Goal: Information Seeking & Learning: Learn about a topic

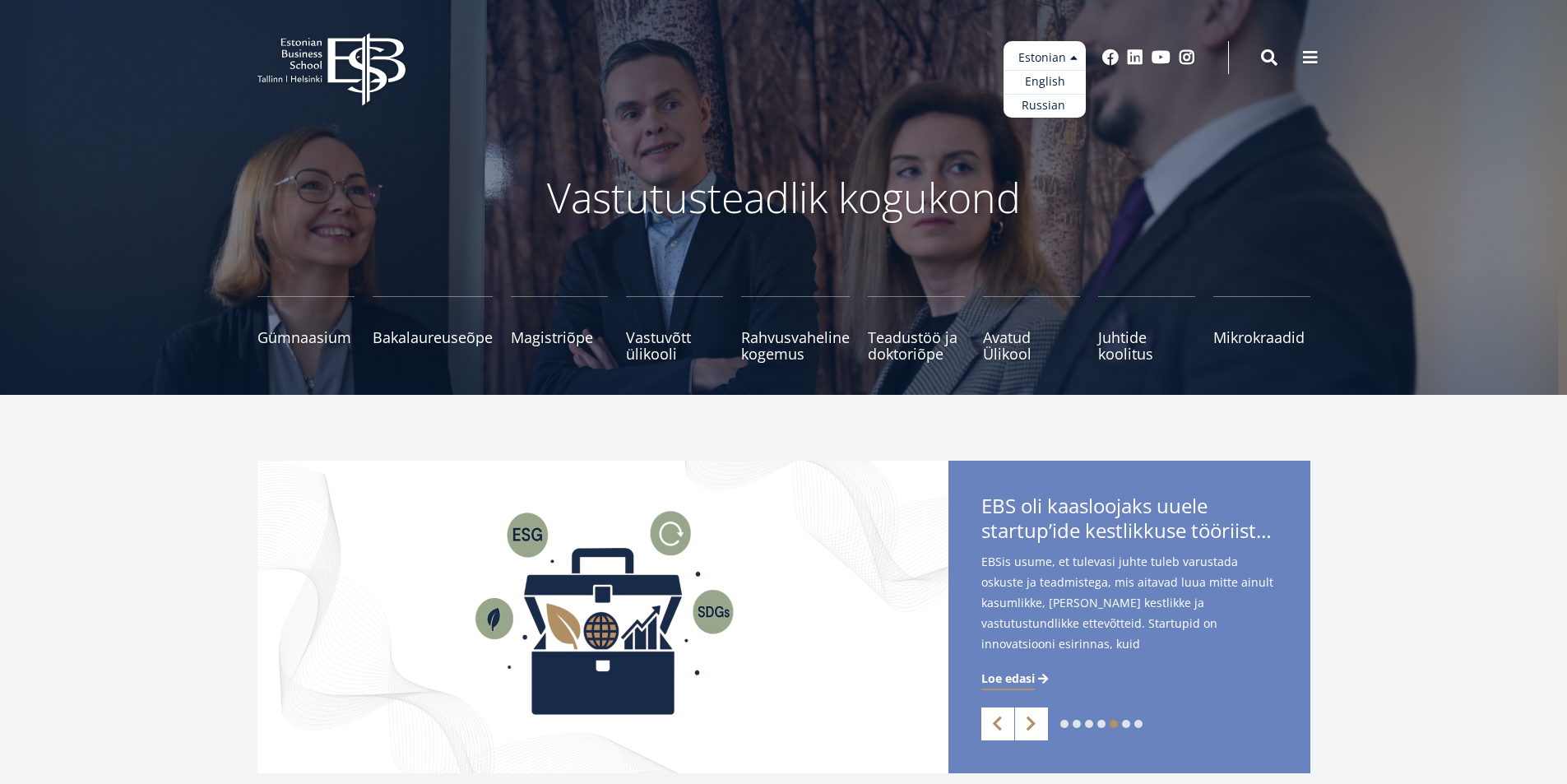
click at [1072, 57] on ul "Estonian English Russian" at bounding box center [1045, 79] width 82 height 76
click at [1048, 86] on link "English" at bounding box center [1045, 82] width 82 height 24
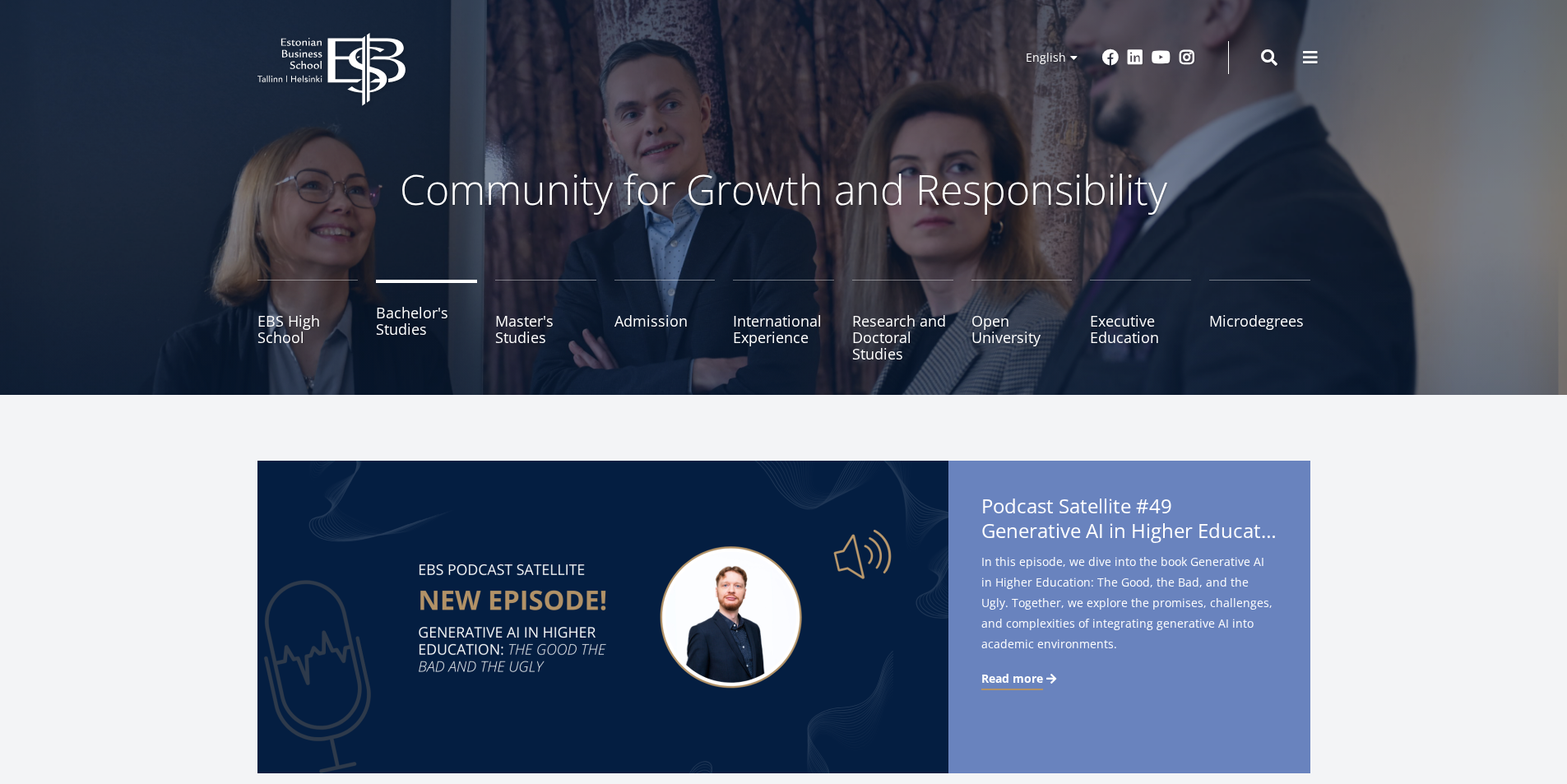
click at [402, 332] on link "Bachelor's Studies" at bounding box center [427, 320] width 101 height 82
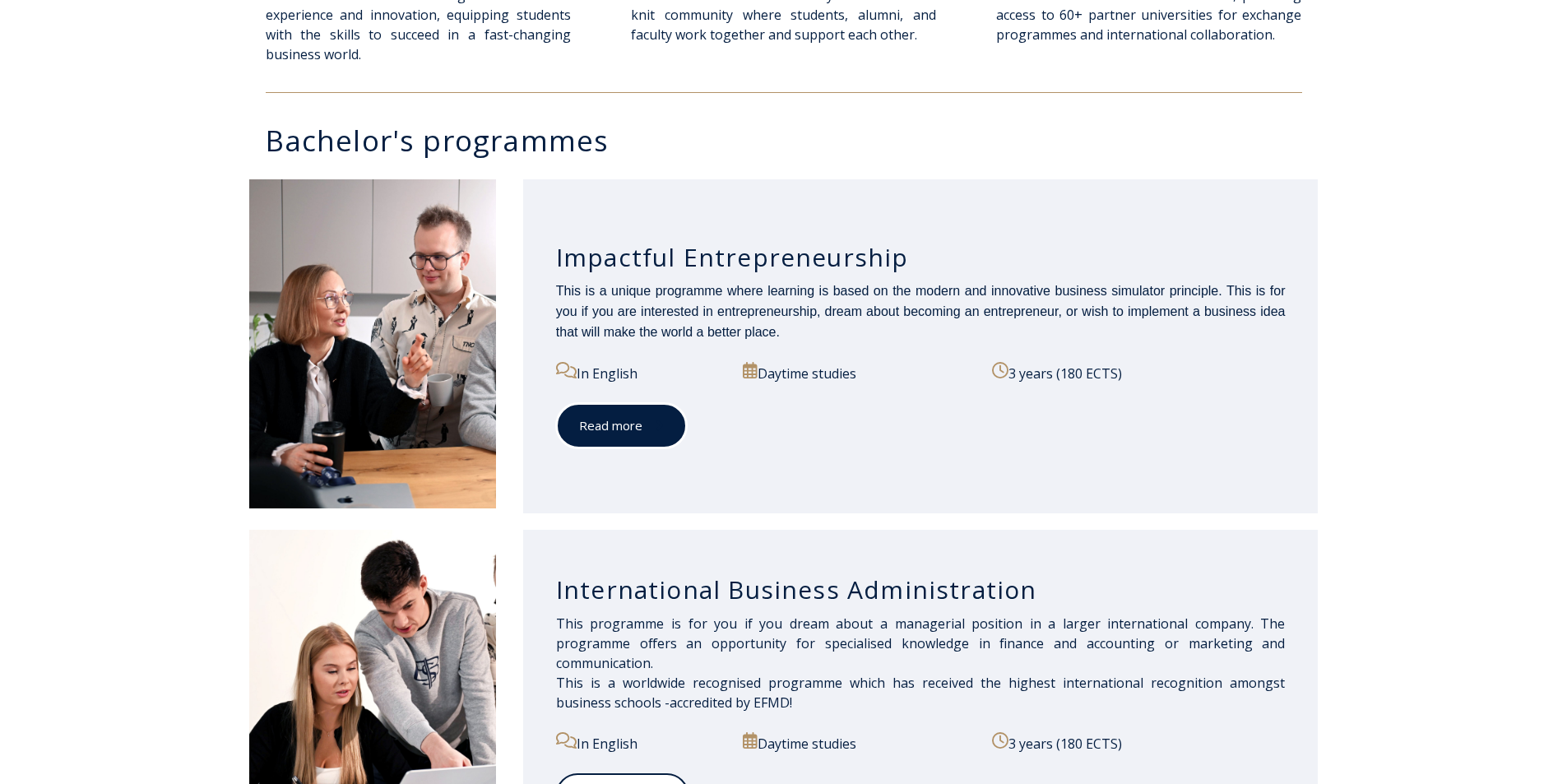
scroll to position [823, 0]
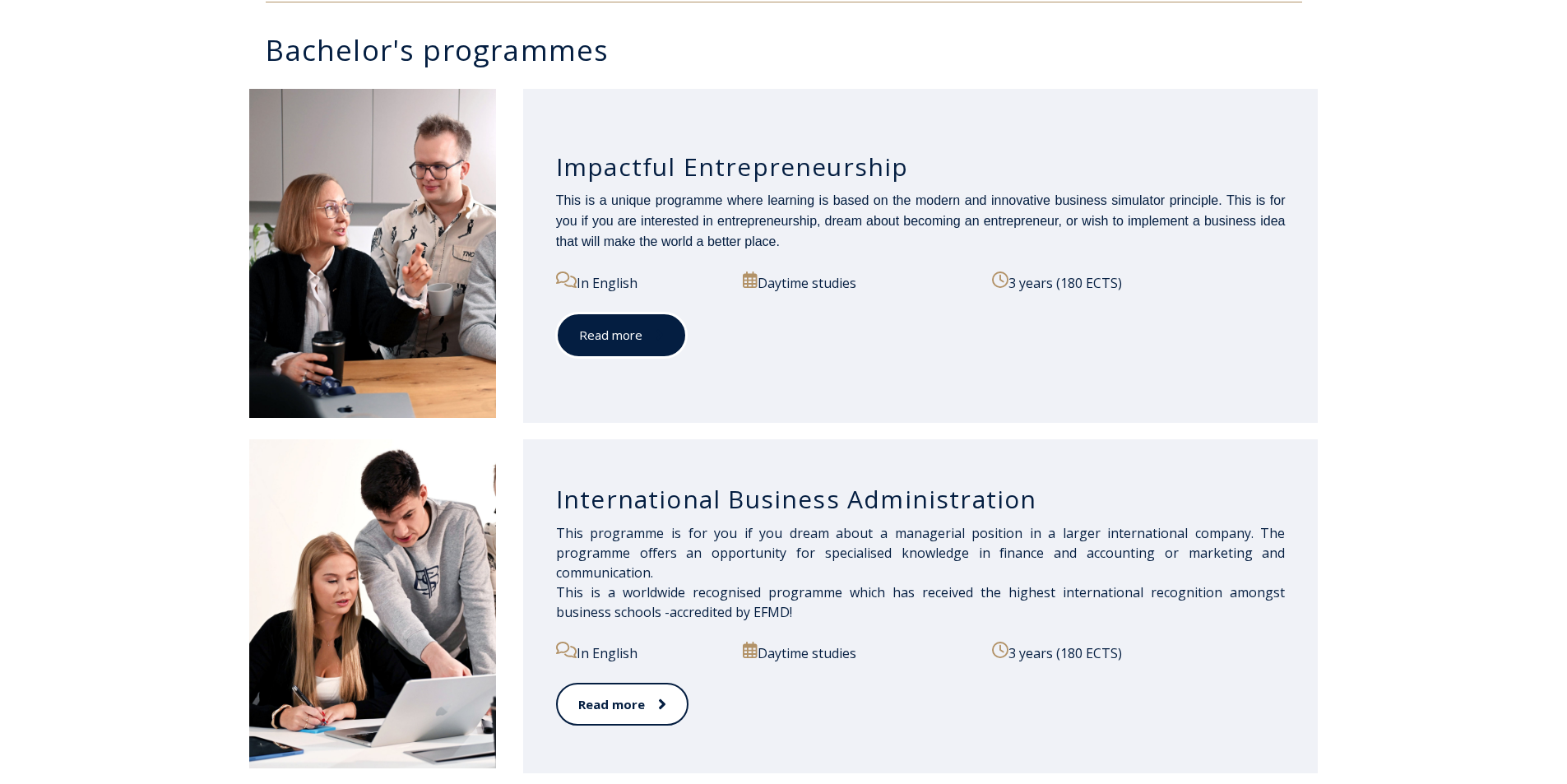
click at [603, 345] on link "Read more" at bounding box center [621, 335] width 131 height 45
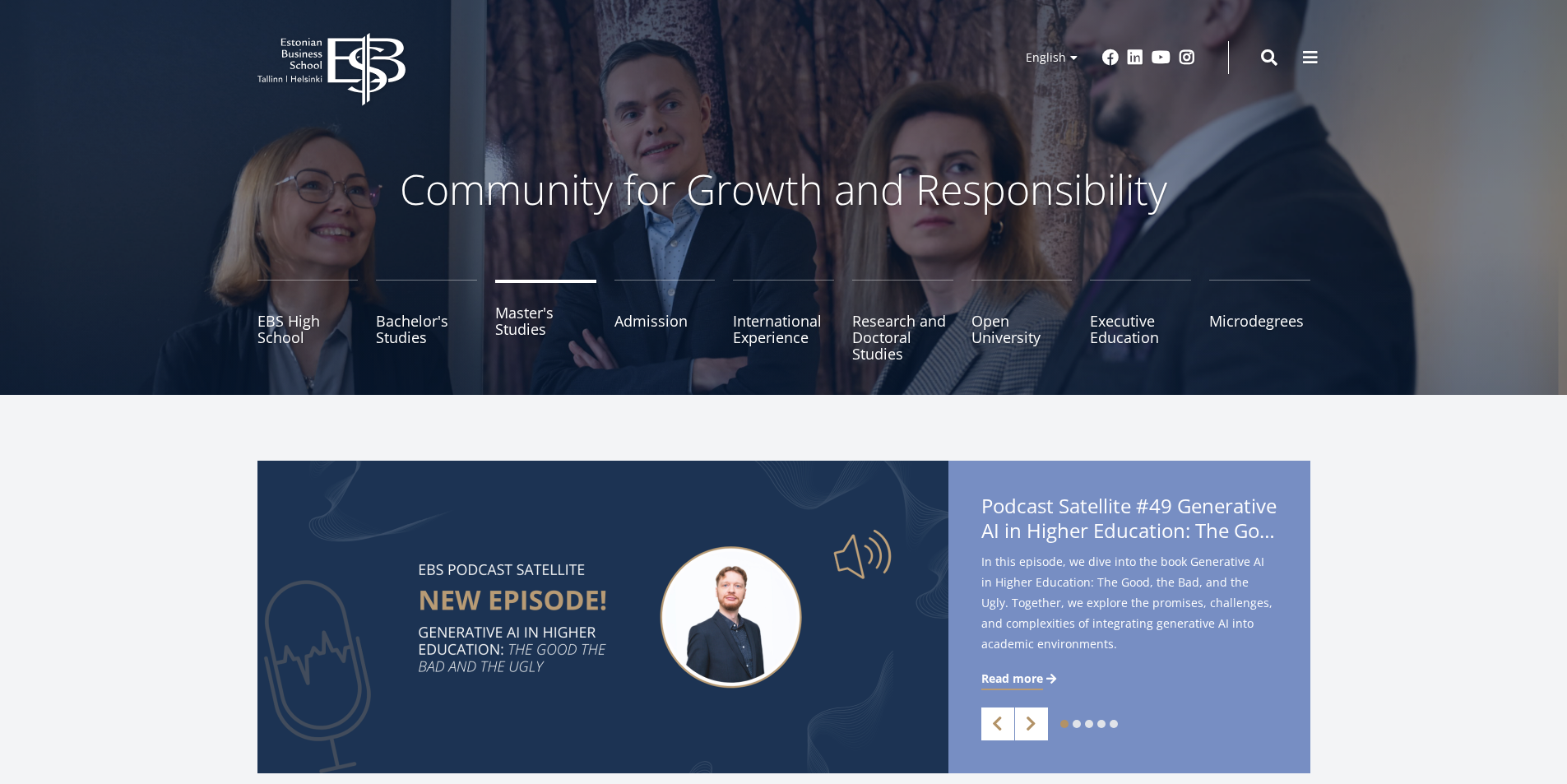
click at [525, 323] on link "Master's Studies" at bounding box center [546, 320] width 101 height 82
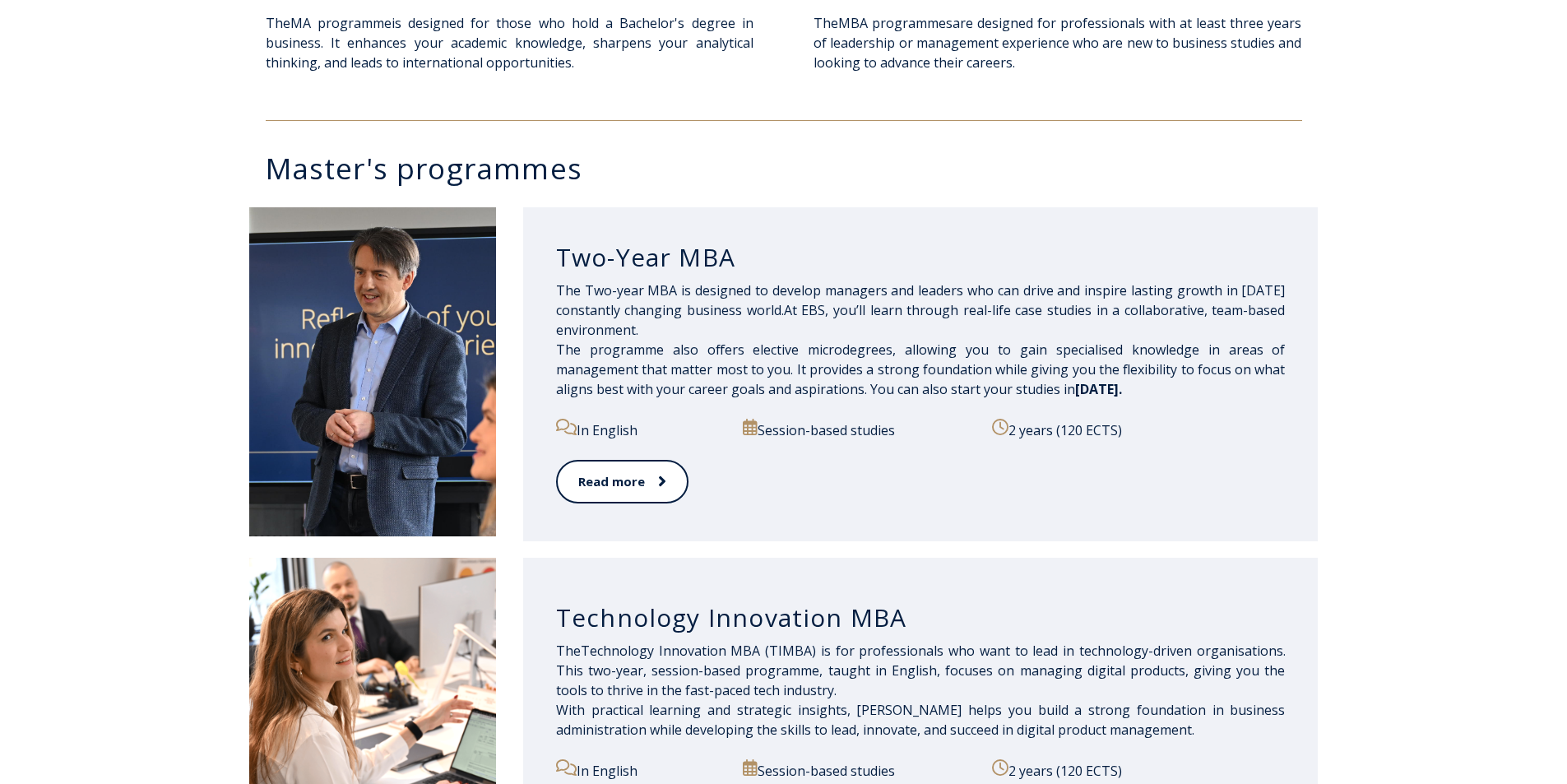
scroll to position [658, 0]
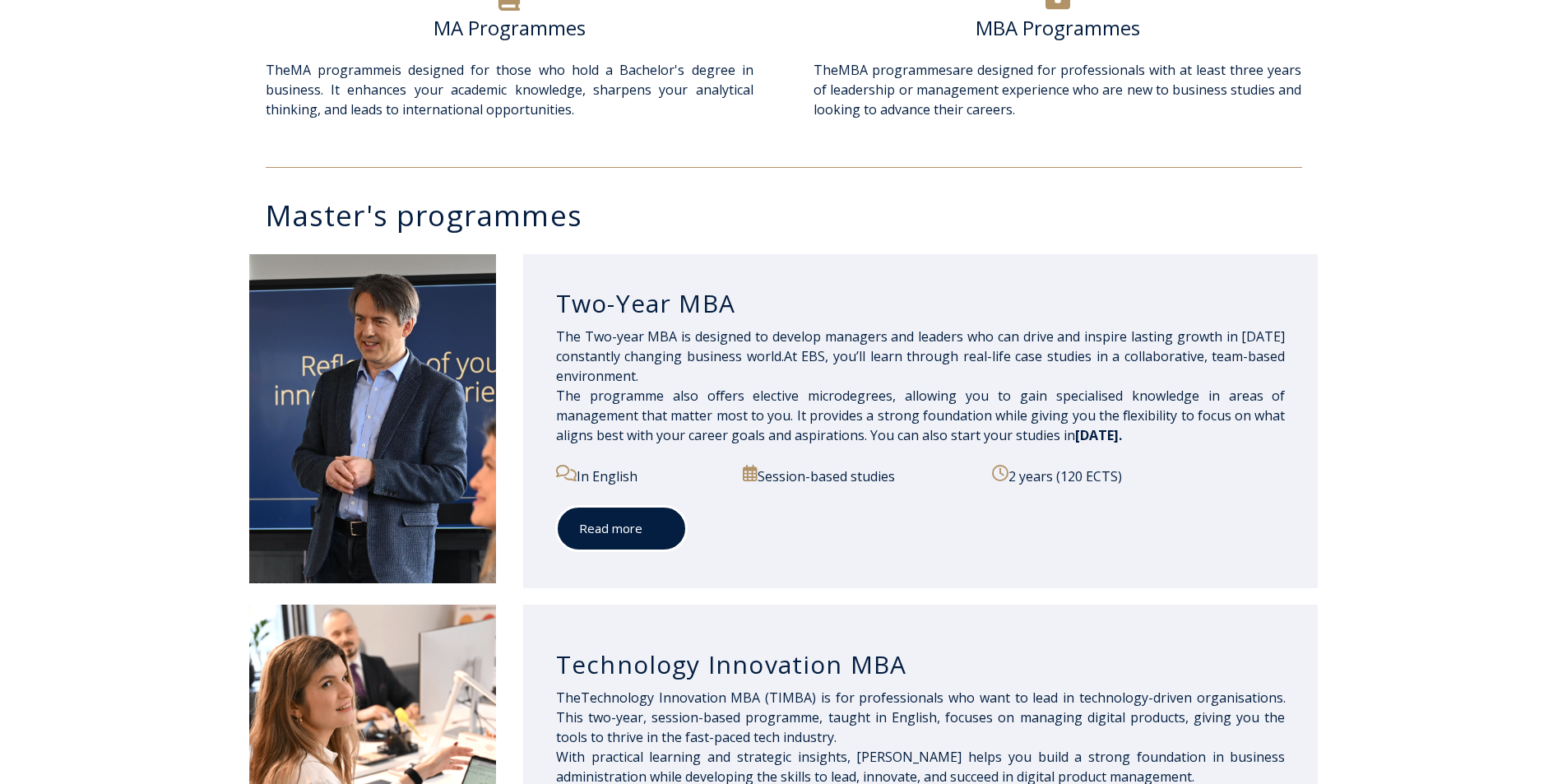
click at [653, 536] on span at bounding box center [653, 528] width 21 height 16
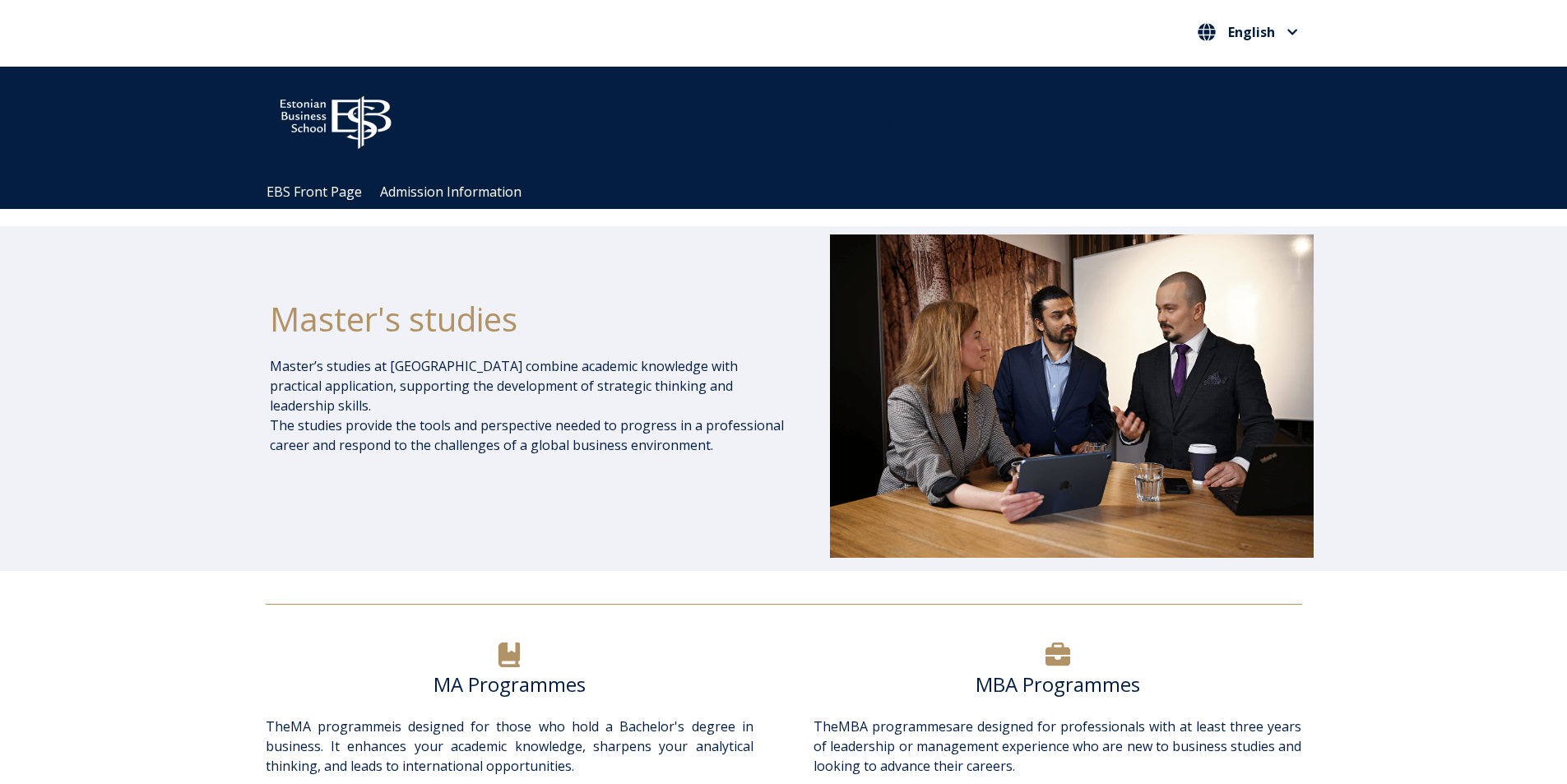
scroll to position [0, 0]
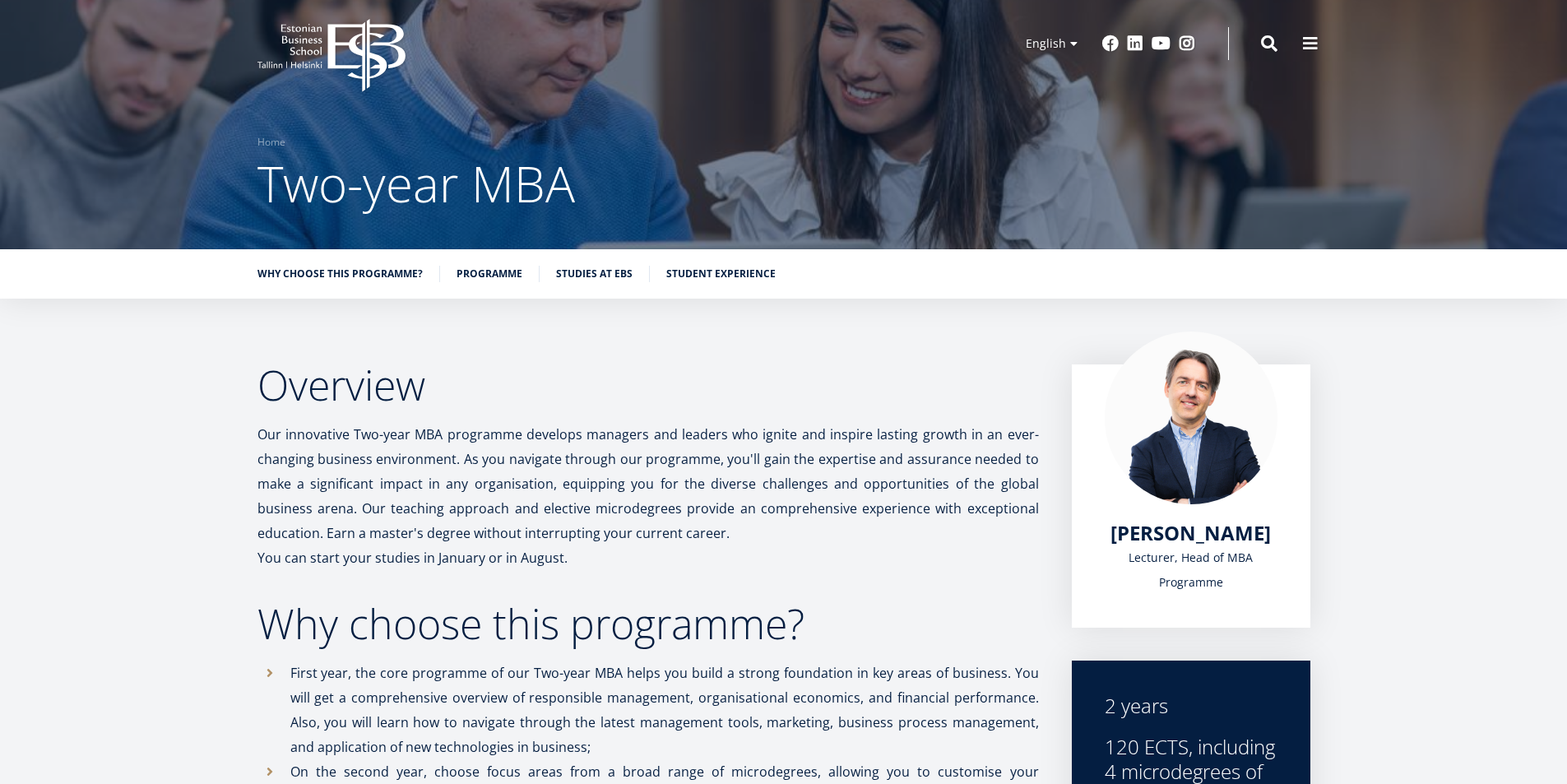
scroll to position [13, 0]
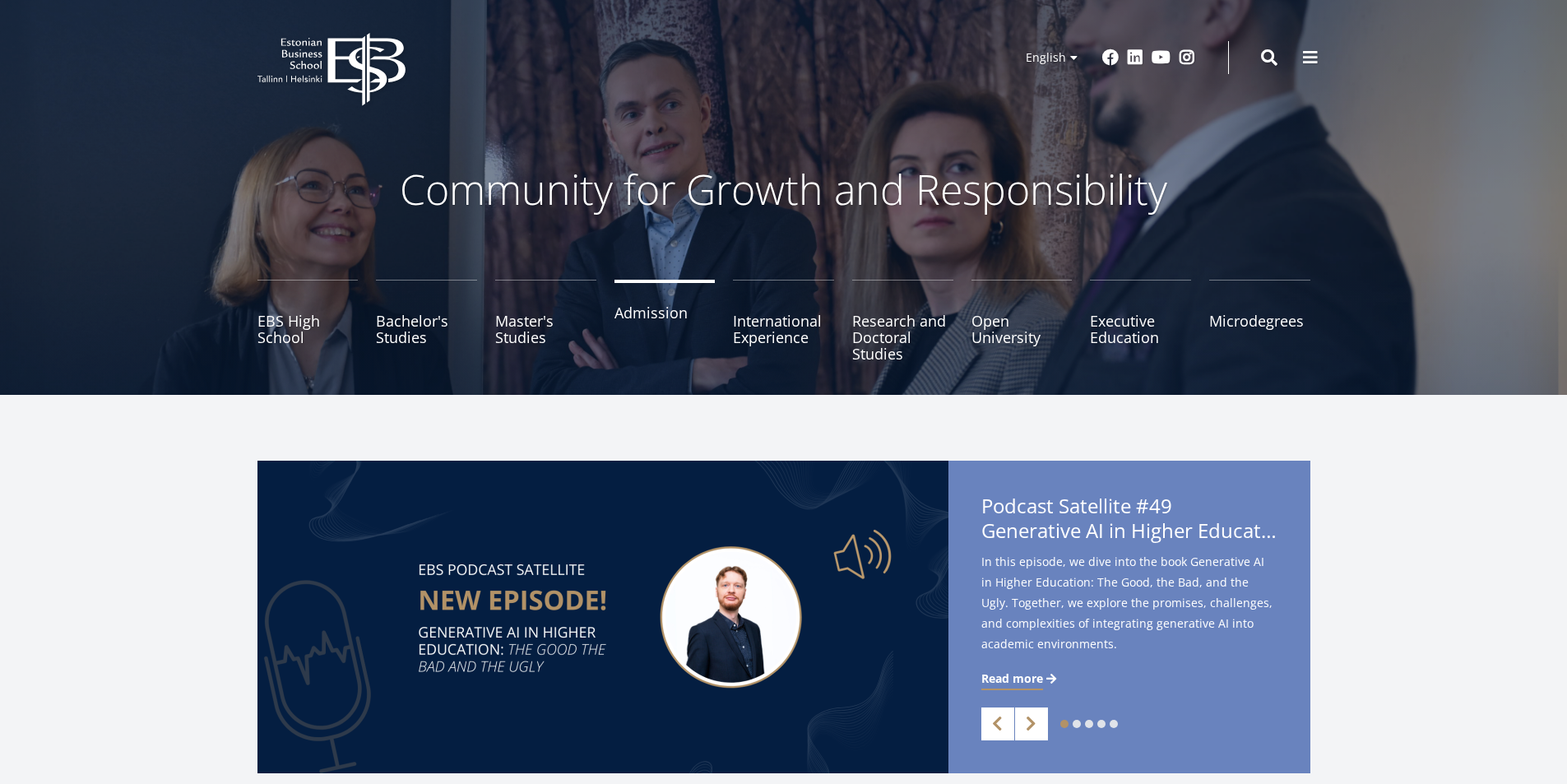
click at [635, 318] on link "Admission" at bounding box center [665, 320] width 101 height 82
click at [1306, 58] on span at bounding box center [1310, 57] width 16 height 16
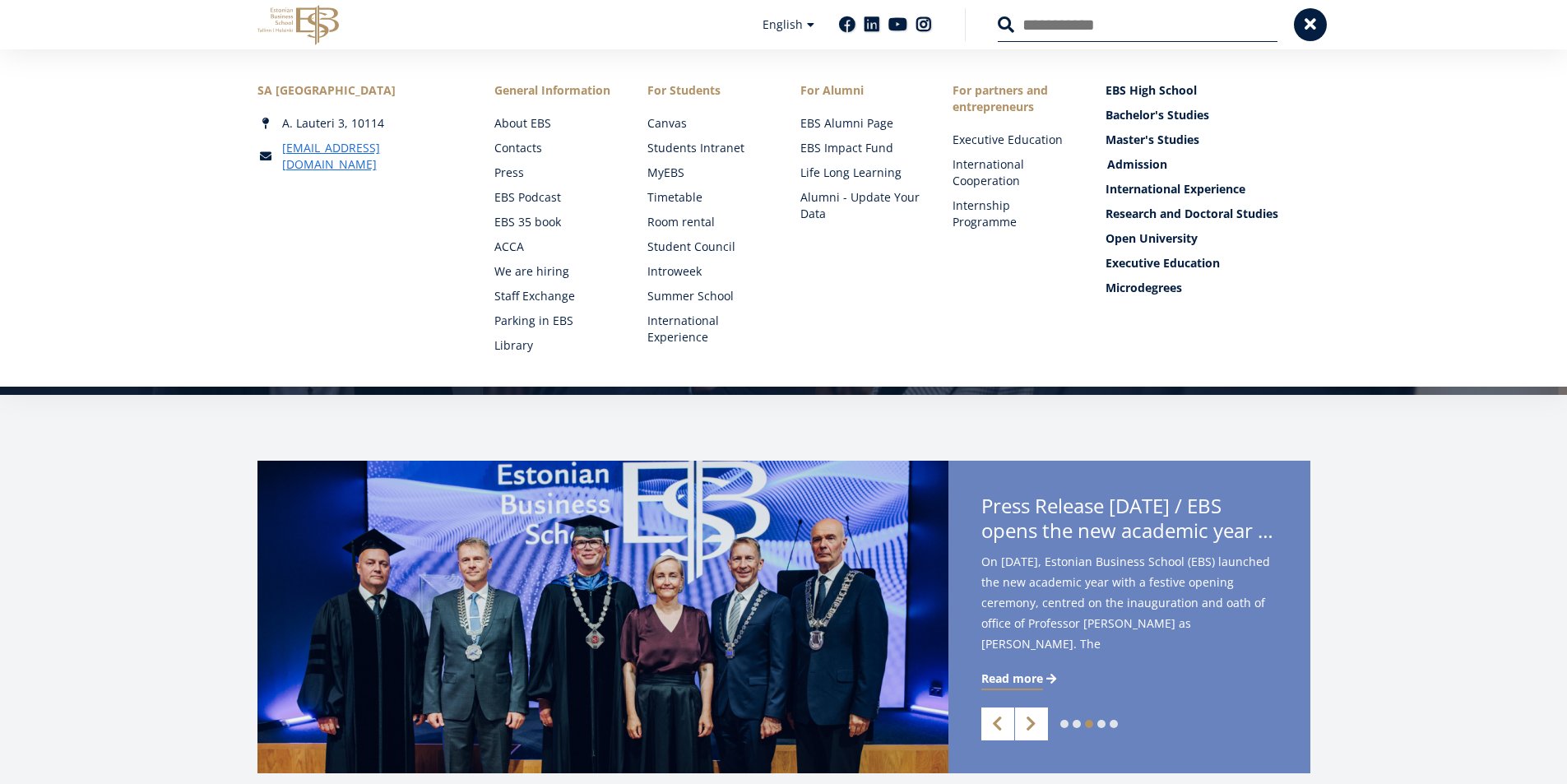
click at [1139, 165] on link "Admission" at bounding box center [1210, 164] width 205 height 16
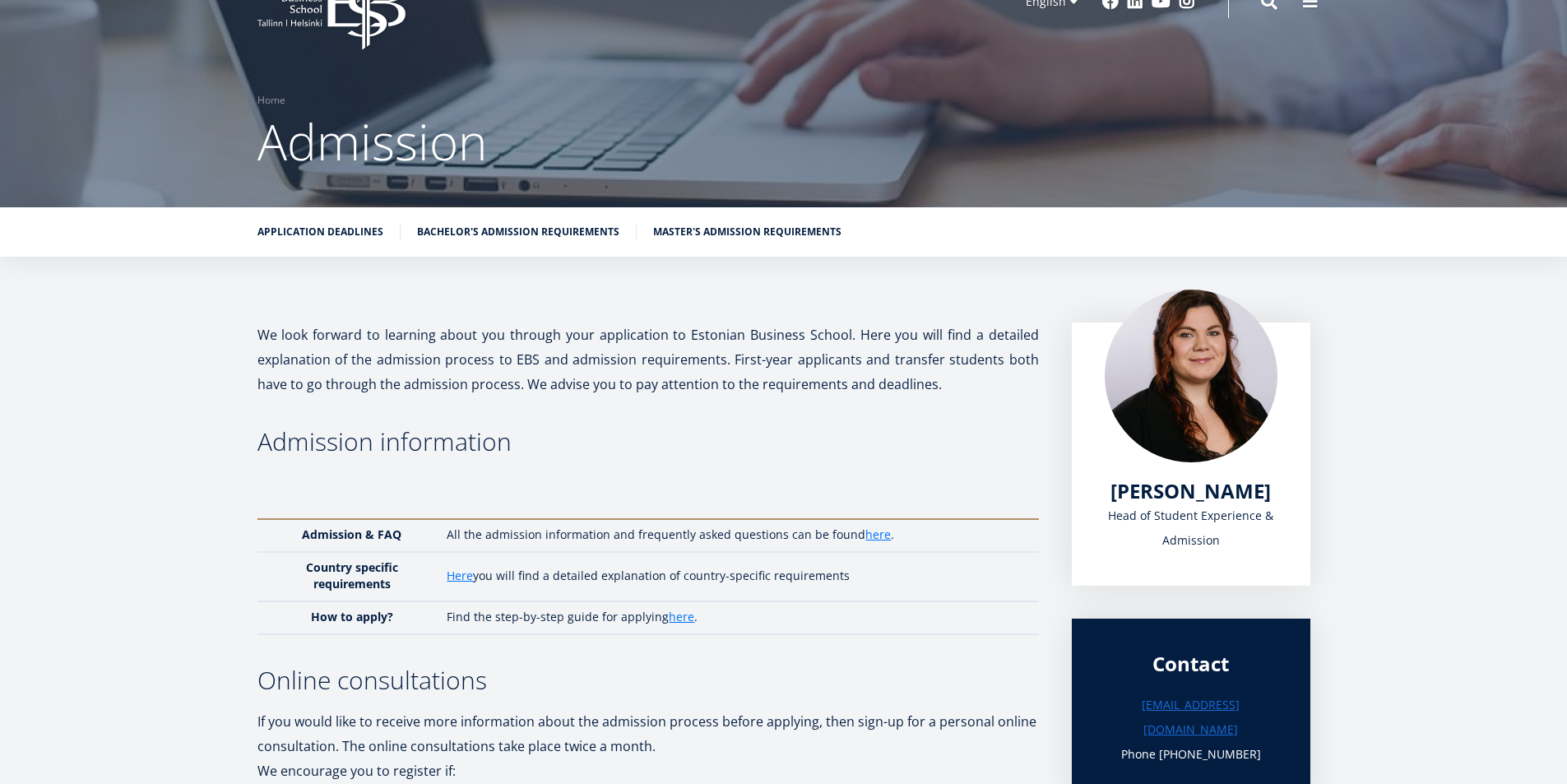
scroll to position [33, 0]
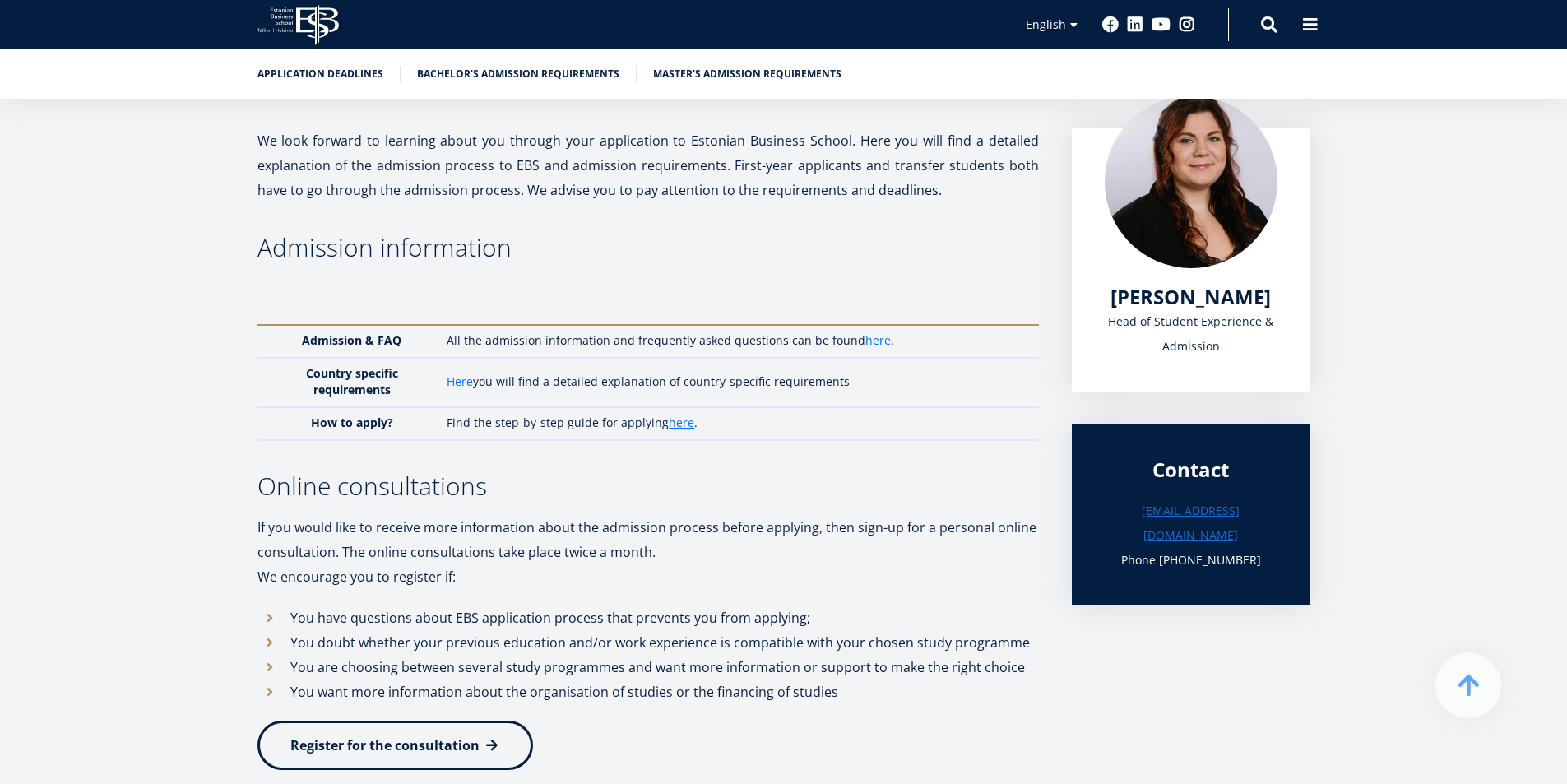
scroll to position [270, 0]
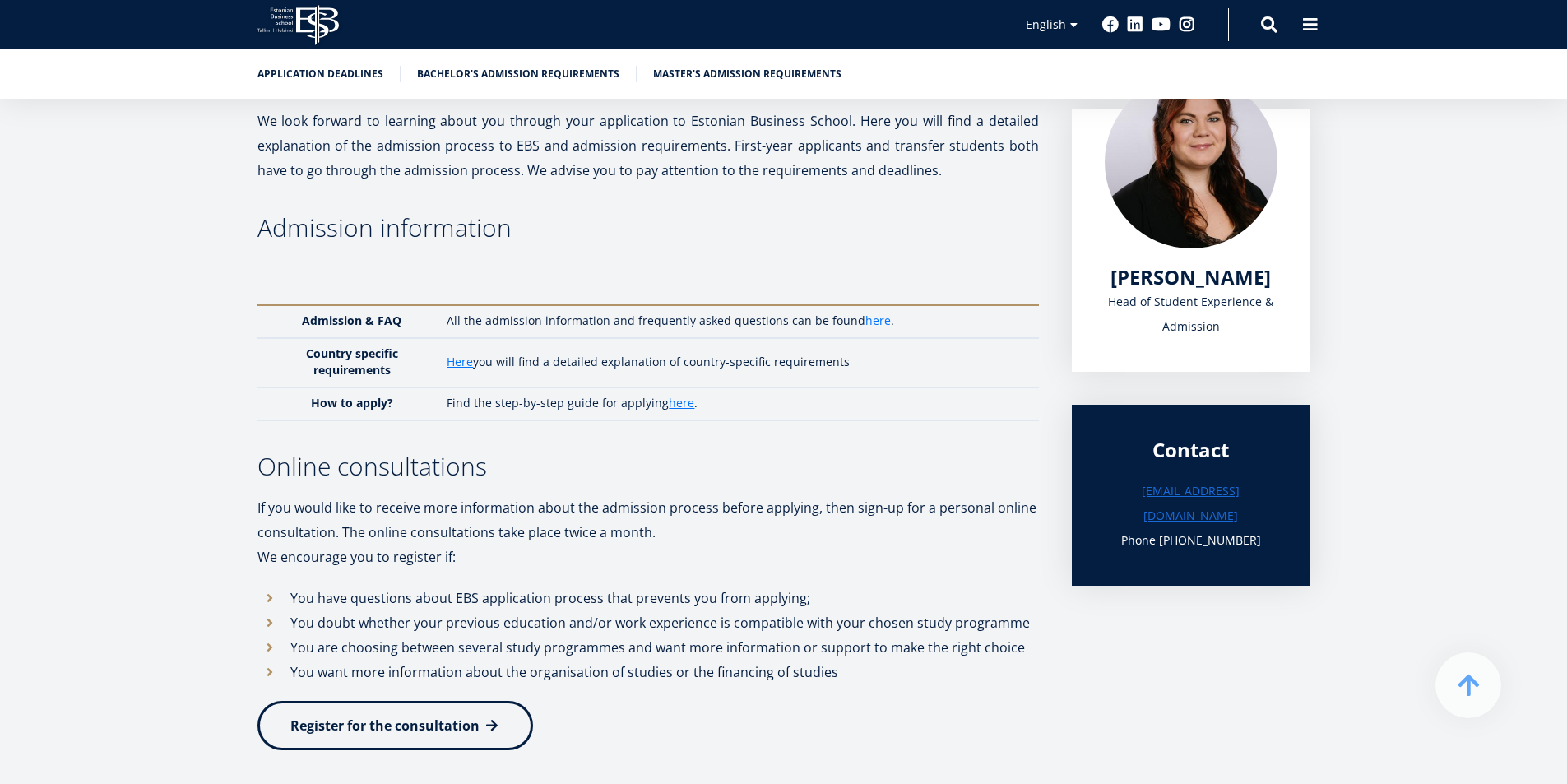
click at [866, 324] on link "here" at bounding box center [879, 320] width 26 height 16
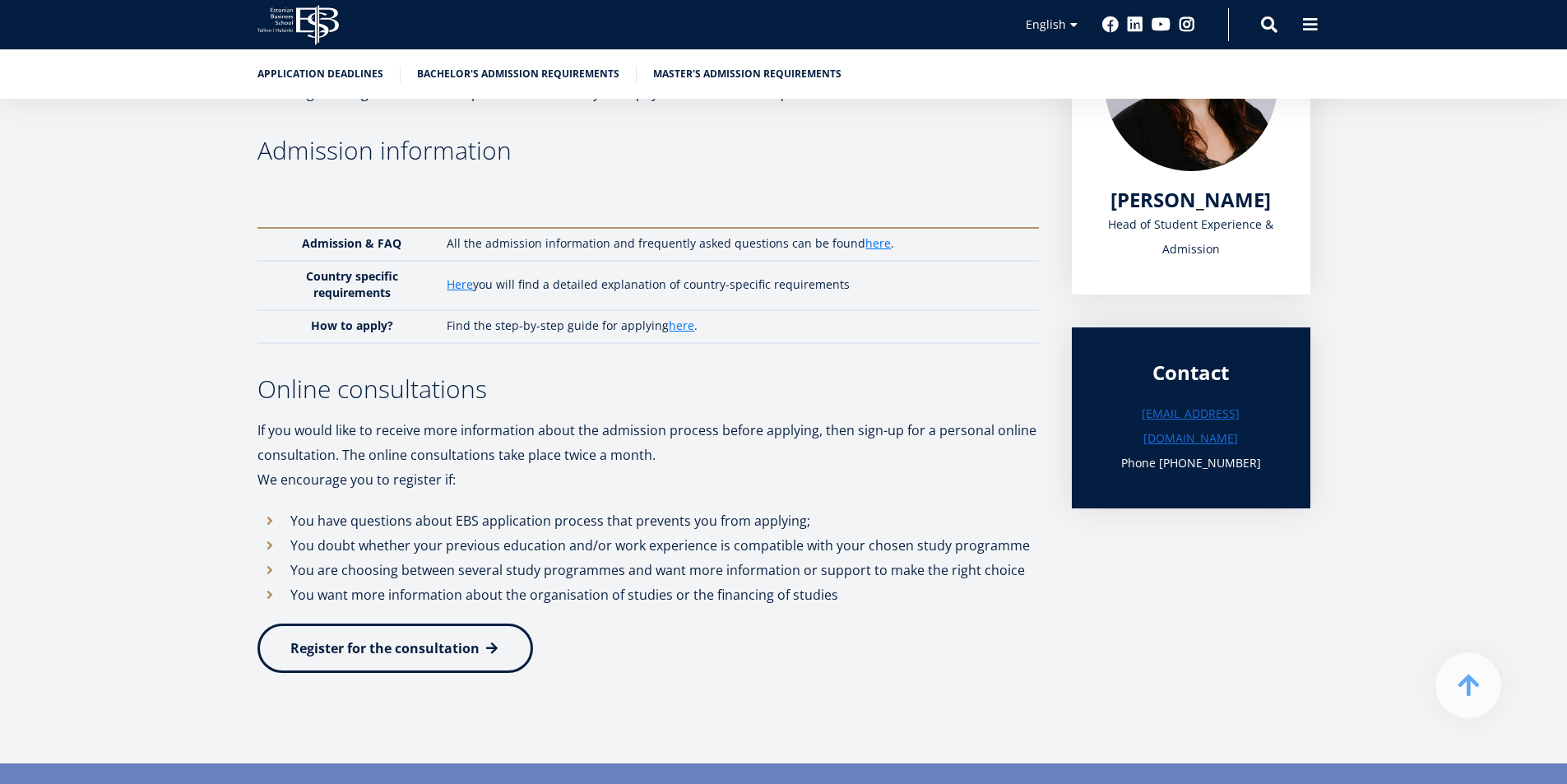
scroll to position [434, 0]
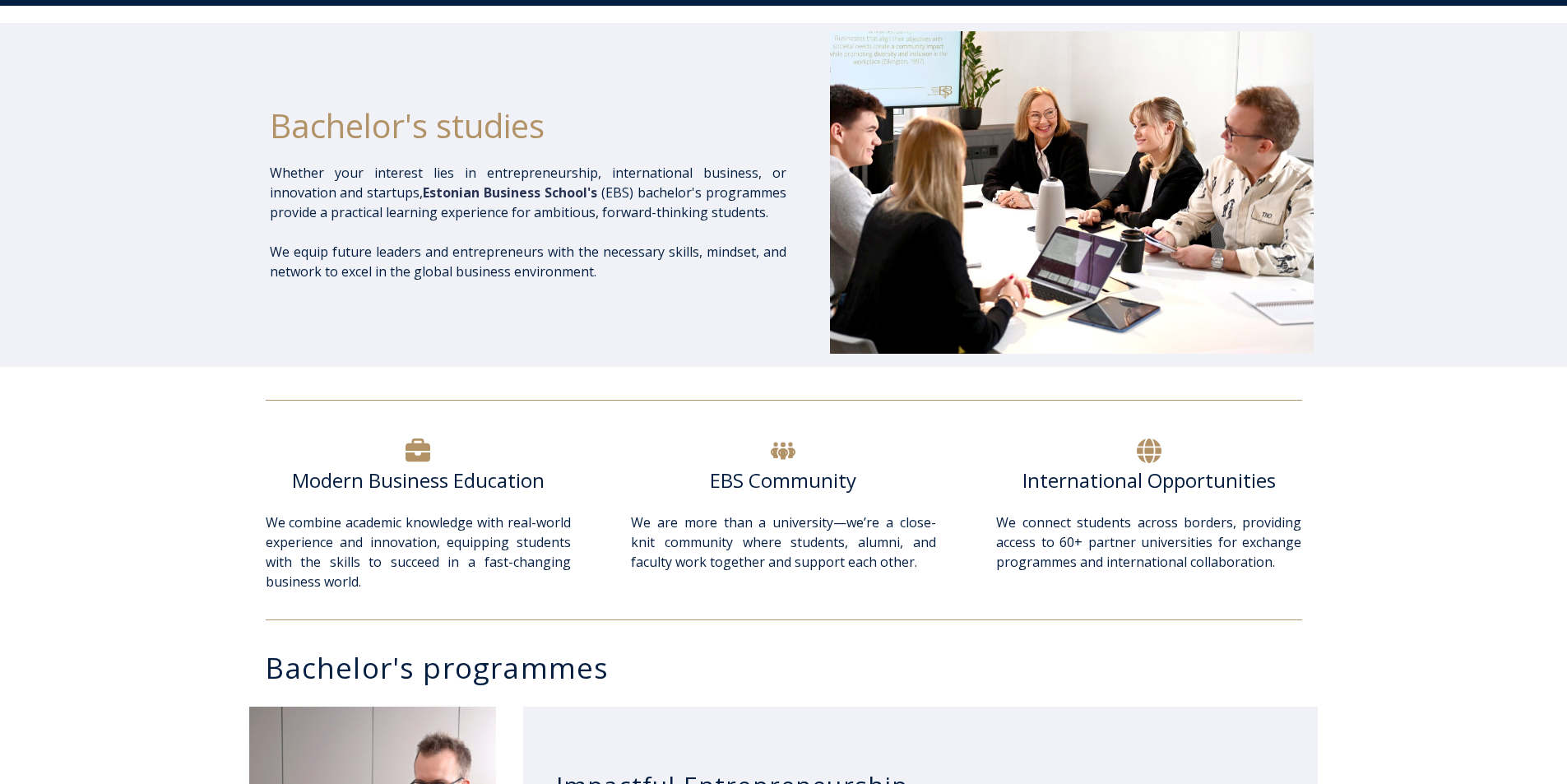
scroll to position [82, 0]
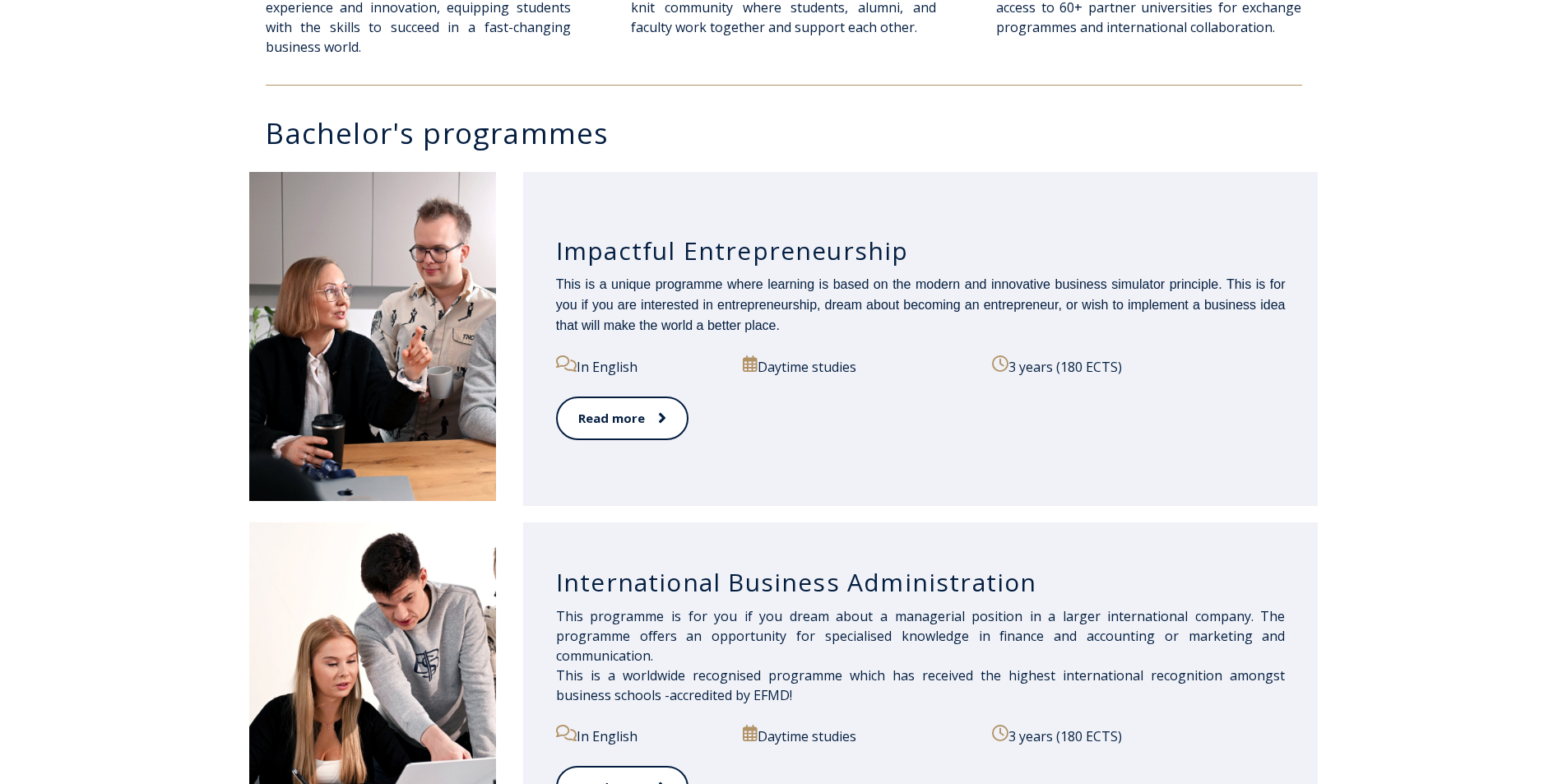
scroll to position [740, 0]
click at [627, 415] on link "Read more" at bounding box center [621, 417] width 131 height 45
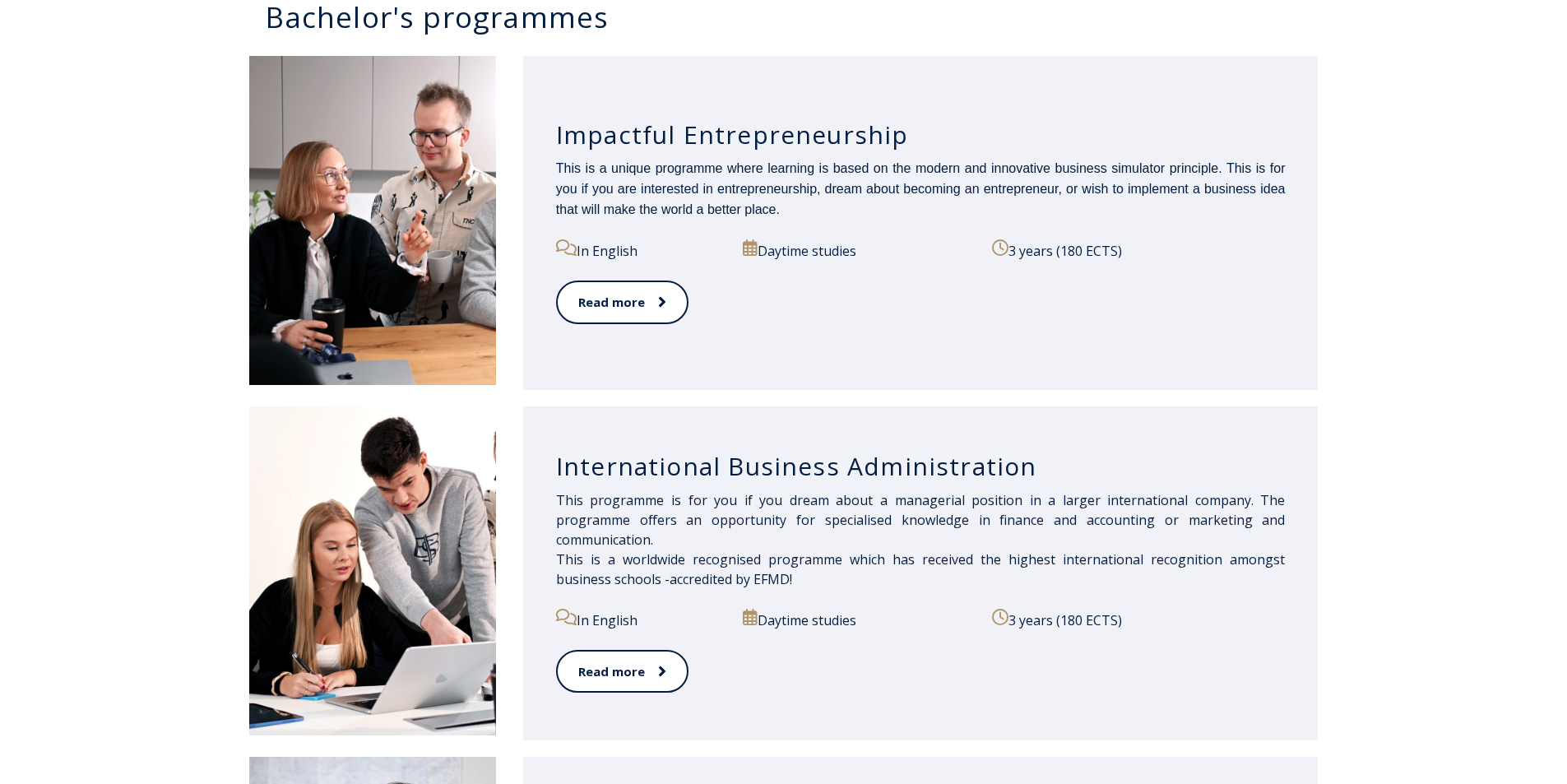
scroll to position [576, 0]
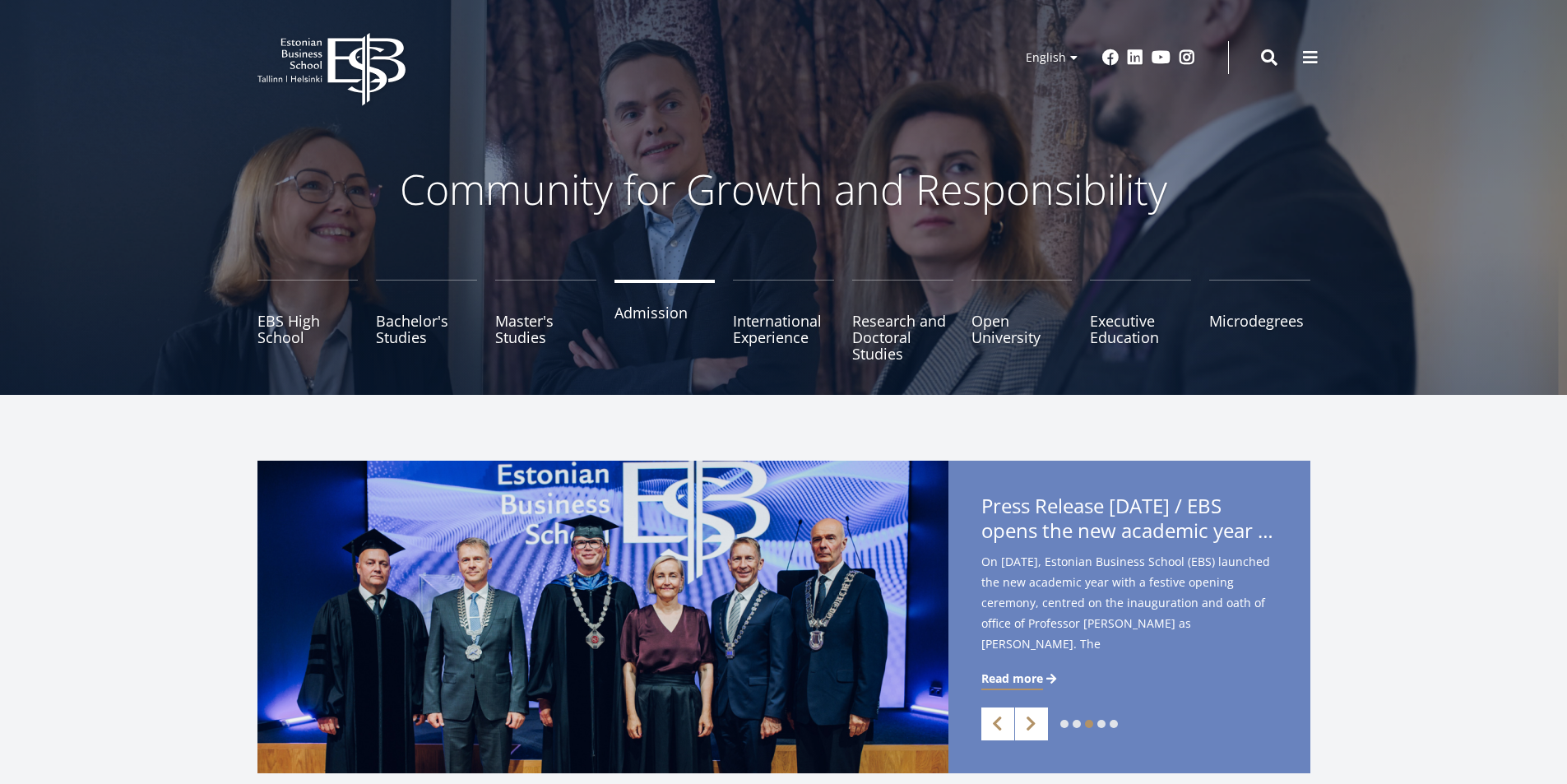
click at [681, 330] on link "Admission" at bounding box center [665, 320] width 101 height 82
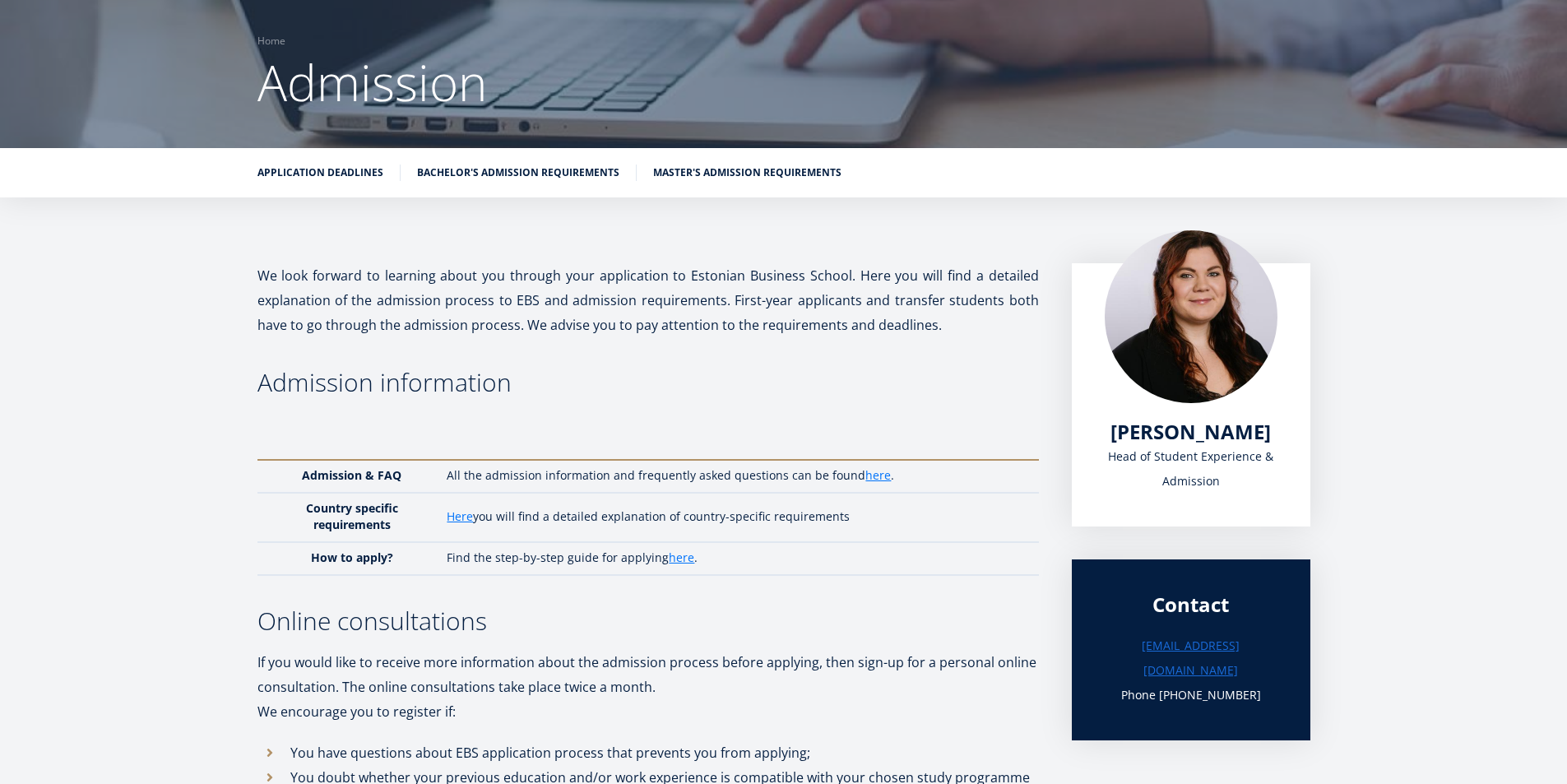
scroll to position [114, 0]
click at [683, 560] on link "here" at bounding box center [681, 558] width 26 height 16
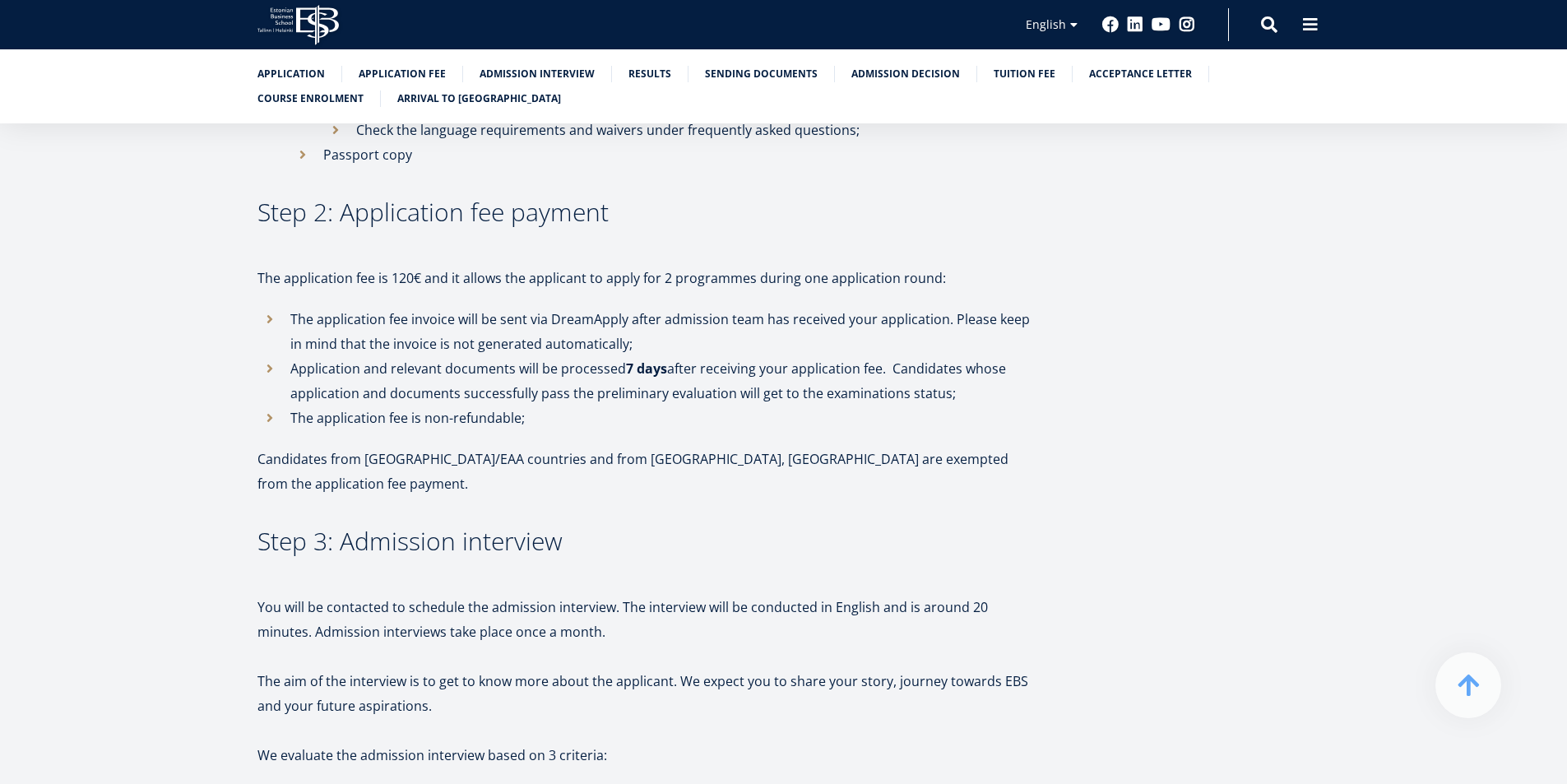
scroll to position [1069, 0]
